Goal: Task Accomplishment & Management: Use online tool/utility

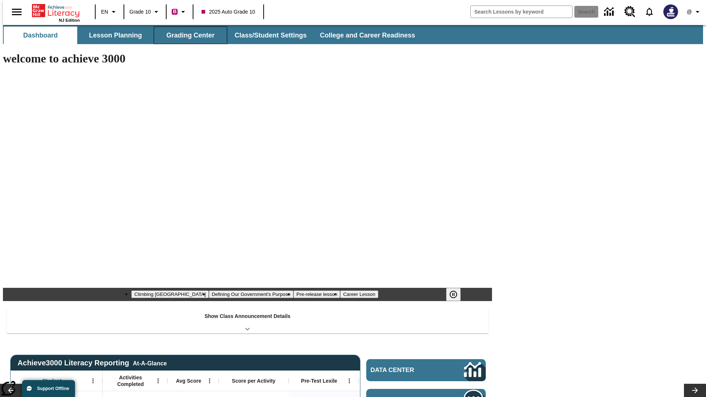
click at [188, 35] on button "Grading Center" at bounding box center [191, 35] width 74 height 18
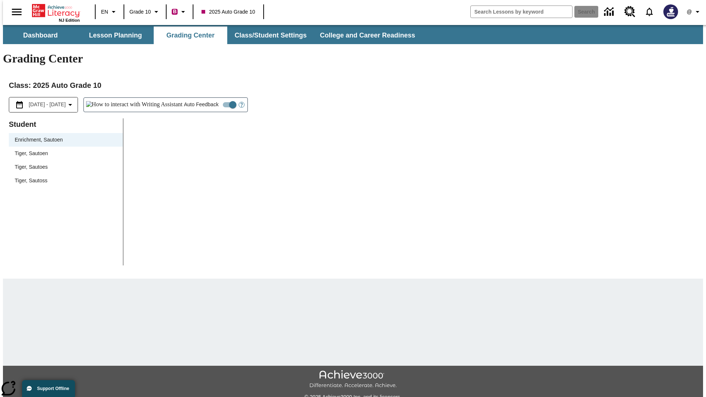
click at [63, 150] on span "Tiger, Sautoen" at bounding box center [66, 154] width 102 height 8
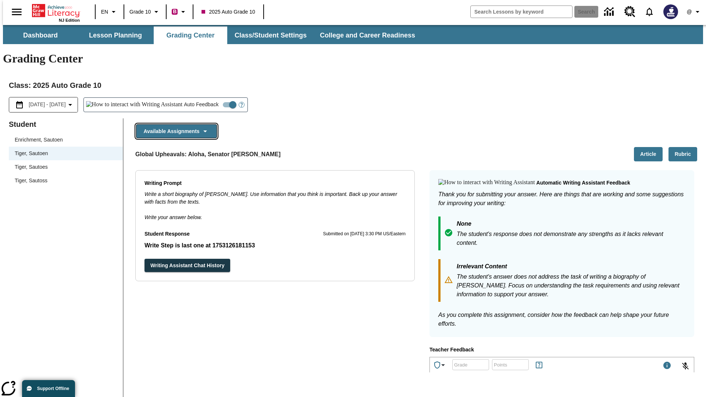
click at [174, 124] on button "Available Assignments" at bounding box center [176, 131] width 81 height 14
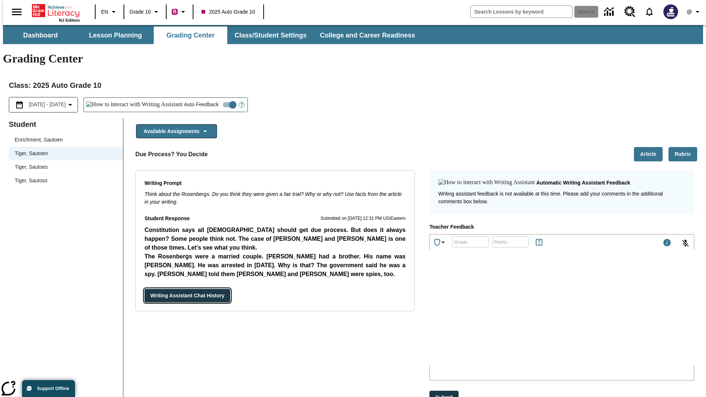
click at [145, 289] on button "Writing Assistant Chat History" at bounding box center [188, 296] width 86 height 14
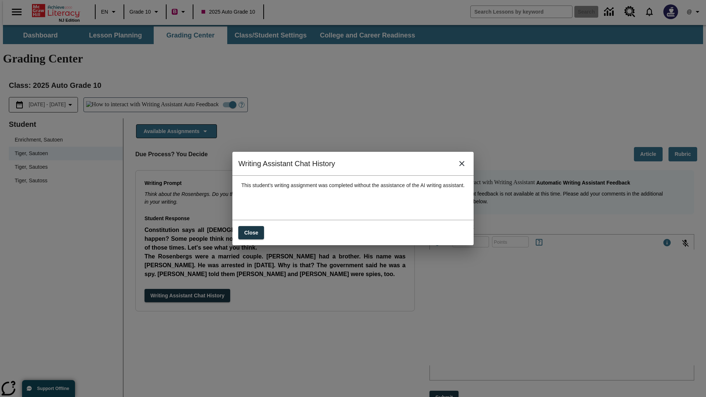
click at [465, 166] on icon "close" at bounding box center [462, 163] width 5 height 5
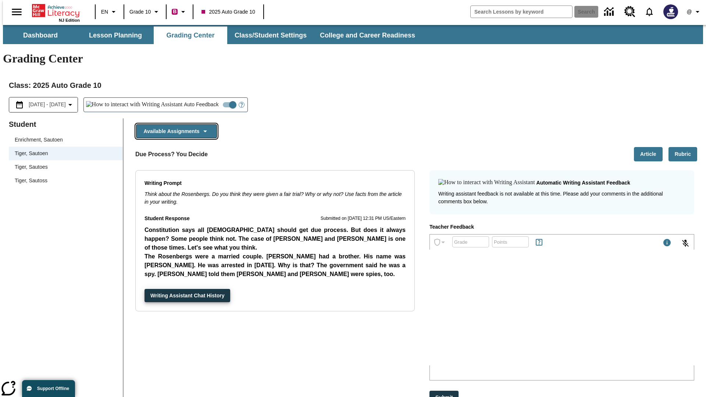
click at [174, 124] on button "Available Assignments" at bounding box center [176, 131] width 81 height 14
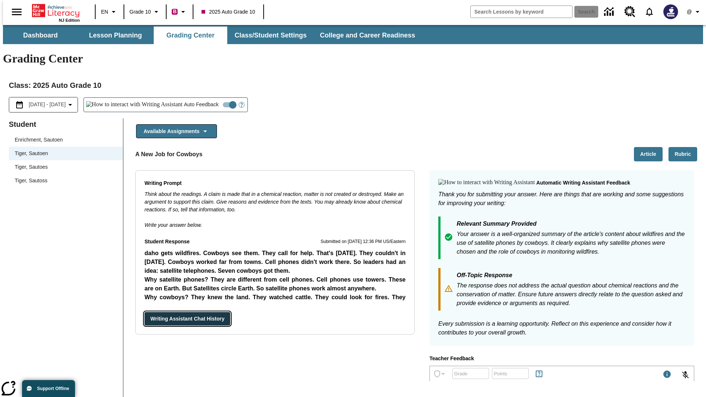
click at [145, 312] on button "Writing Assistant Chat History" at bounding box center [188, 319] width 86 height 14
